Goal: Navigation & Orientation: Understand site structure

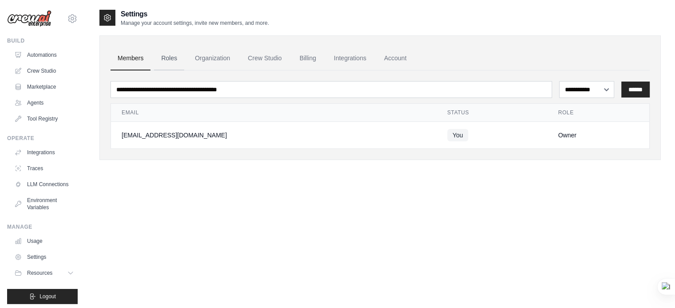
click at [165, 58] on link "Roles" at bounding box center [169, 59] width 30 height 24
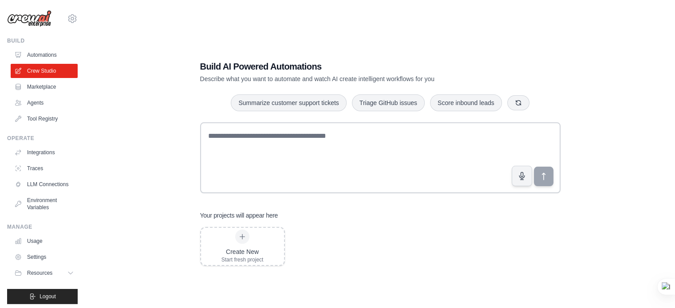
scroll to position [18, 0]
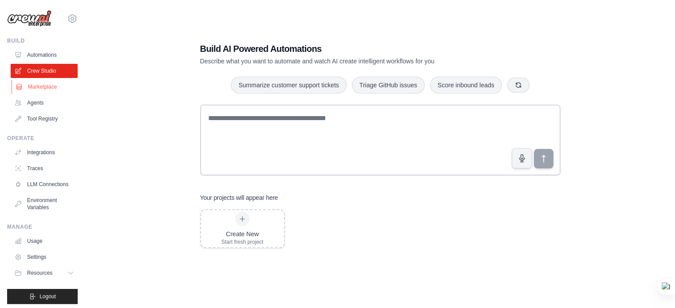
click at [47, 90] on link "Marketplace" at bounding box center [45, 87] width 67 height 14
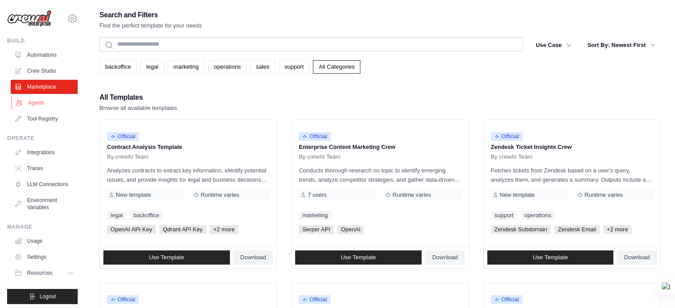
click at [32, 103] on link "Agents" at bounding box center [45, 103] width 67 height 14
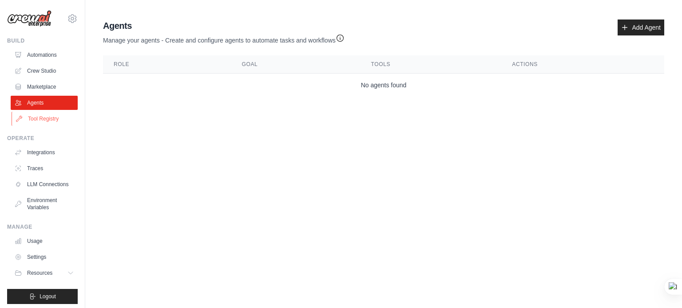
click at [33, 118] on link "Tool Registry" at bounding box center [45, 119] width 67 height 14
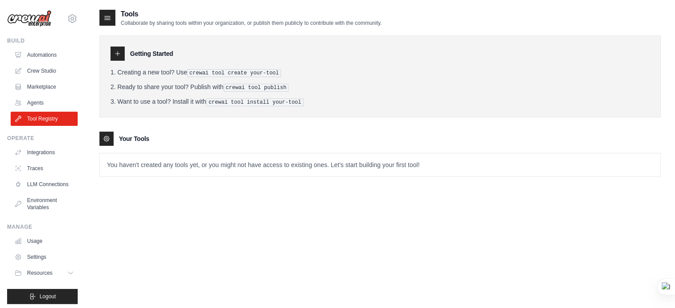
scroll to position [10, 0]
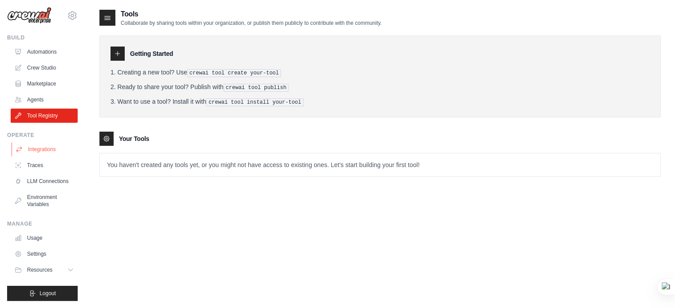
click at [37, 143] on link "Integrations" at bounding box center [45, 149] width 67 height 14
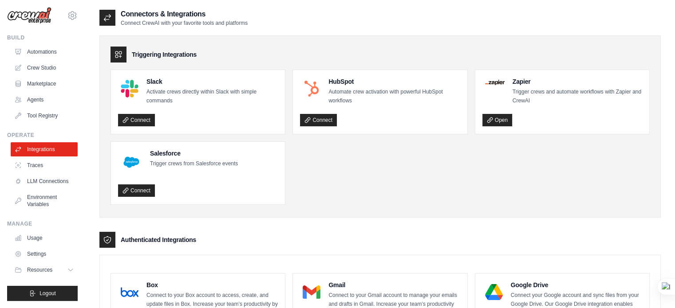
scroll to position [10, 0]
click at [33, 159] on link "Traces" at bounding box center [45, 165] width 67 height 14
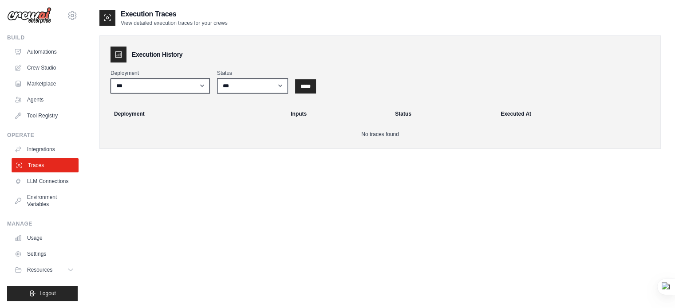
scroll to position [10, 0]
click at [27, 177] on link "LLM Connections" at bounding box center [45, 181] width 67 height 14
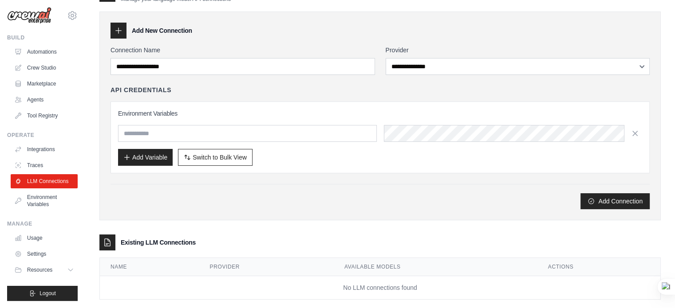
scroll to position [37, 0]
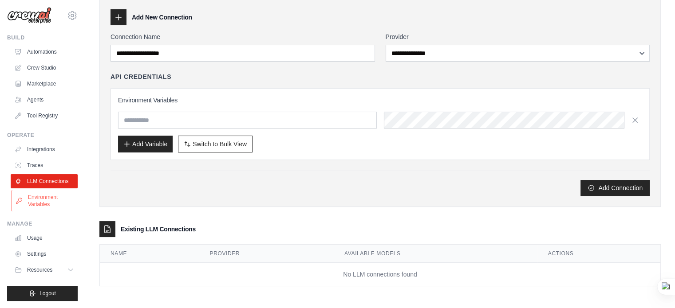
click at [30, 200] on link "Environment Variables" at bounding box center [45, 200] width 67 height 21
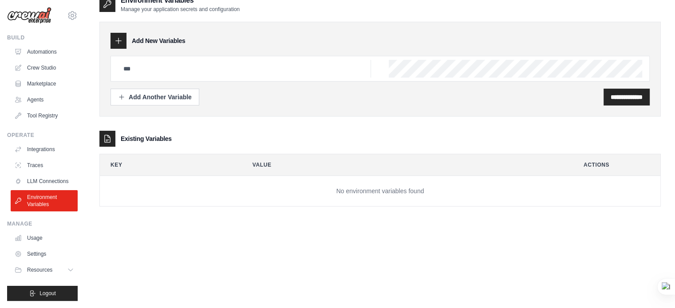
scroll to position [18, 0]
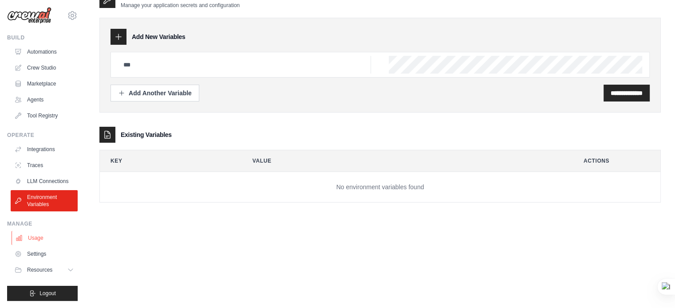
click at [31, 237] on link "Usage" at bounding box center [45, 238] width 67 height 14
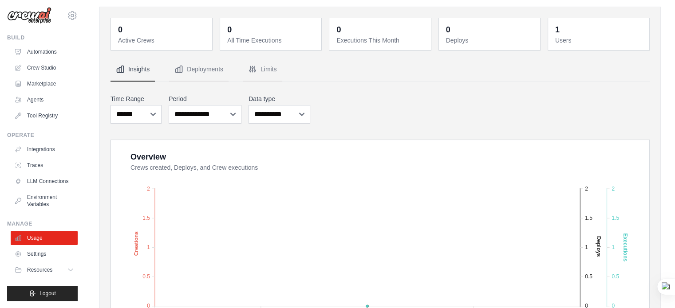
scroll to position [44, 0]
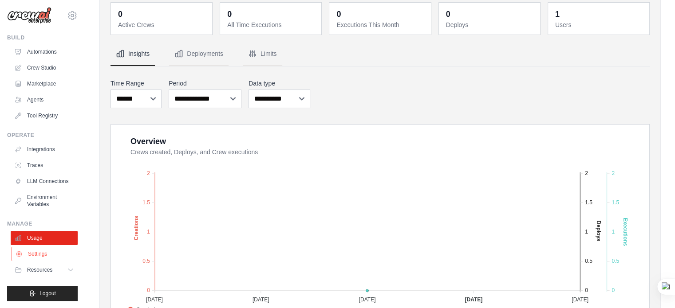
click at [32, 252] on link "Settings" at bounding box center [45, 254] width 67 height 14
